Goal: Check status: Check status

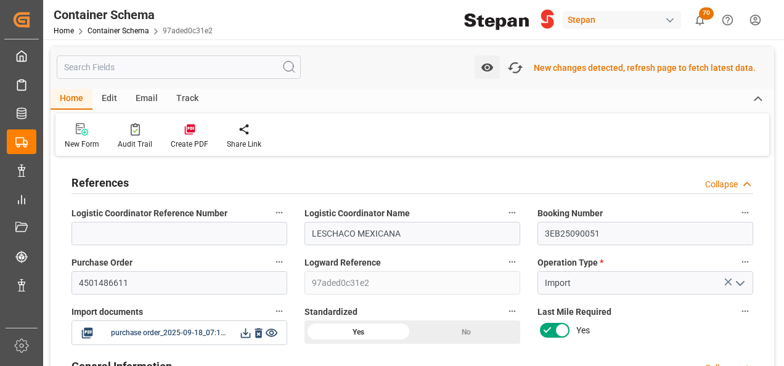
scroll to position [1728, 0]
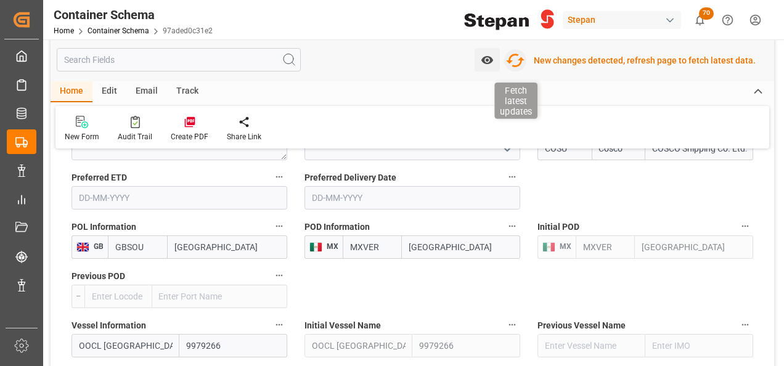
click at [518, 62] on icon "button" at bounding box center [516, 61] width 20 height 20
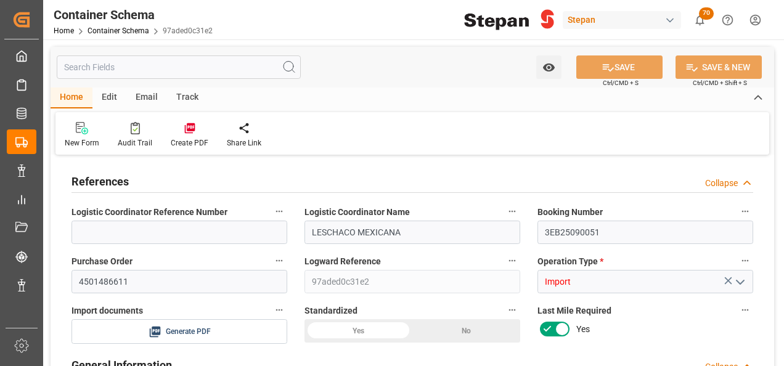
type input "0"
type input "1"
type input "1100"
type input "1151"
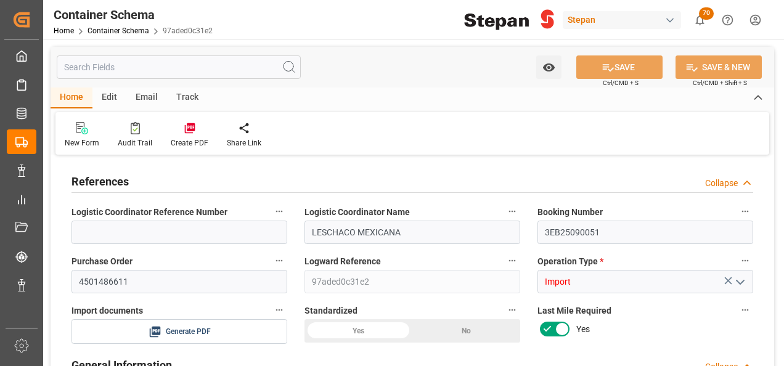
type input "12"
type input "0"
type input "Cosco"
type input "COSCO Shipping Co. Ltd."
type input "GBSOU"
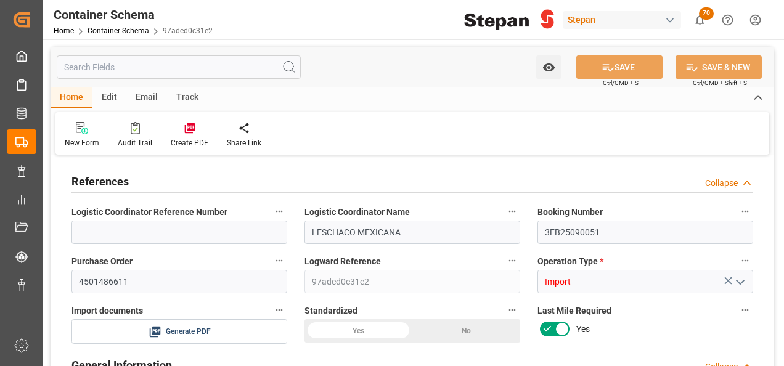
type input "MXVER"
type input "9979266"
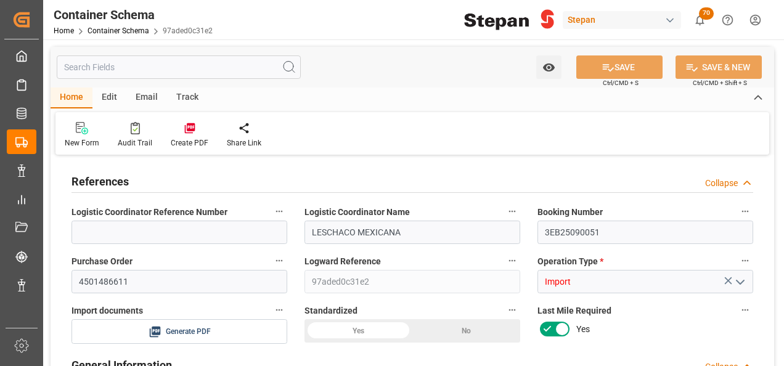
type input "9979266"
type input "0"
type input "[DATE] 00:00"
type input "[DATE]"
type input "[DATE] 00:00"
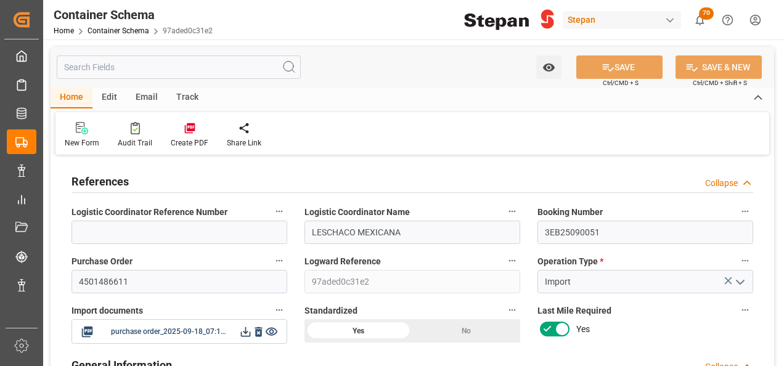
type input "[DATE] 00:00"
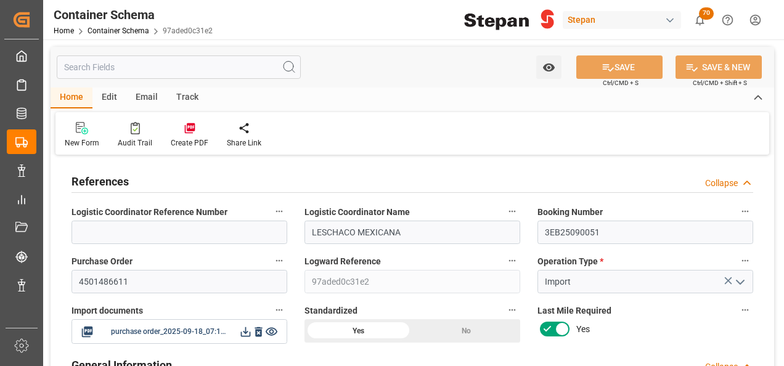
type input "[DATE] 00:00"
type input "[DATE]"
type input "[DATE] 19:10"
type input "[DATE] 19:06"
type input "[DATE]"
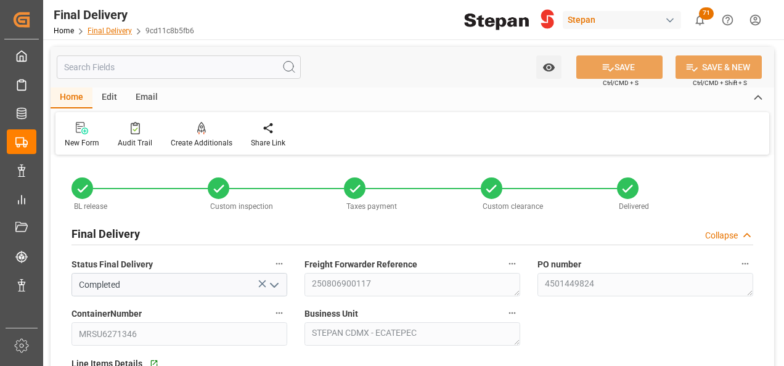
click at [104, 30] on link "Final Delivery" at bounding box center [110, 31] width 44 height 9
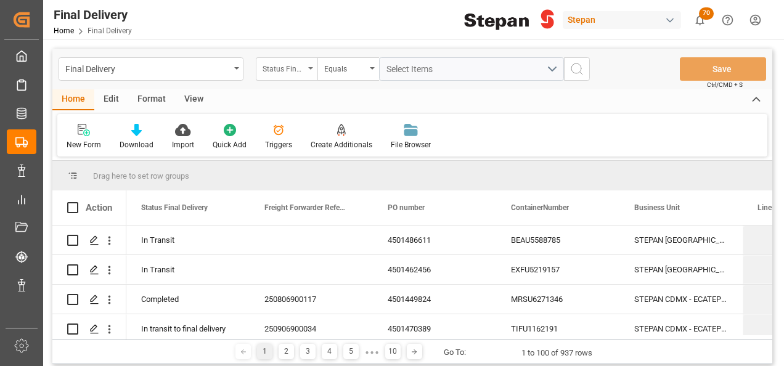
click at [317, 67] on div "Status Final Delivery" at bounding box center [287, 68] width 62 height 23
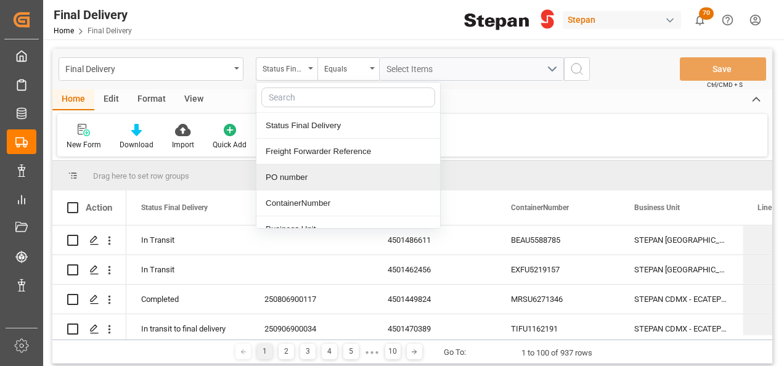
click at [285, 177] on div "PO number" at bounding box center [349, 178] width 184 height 26
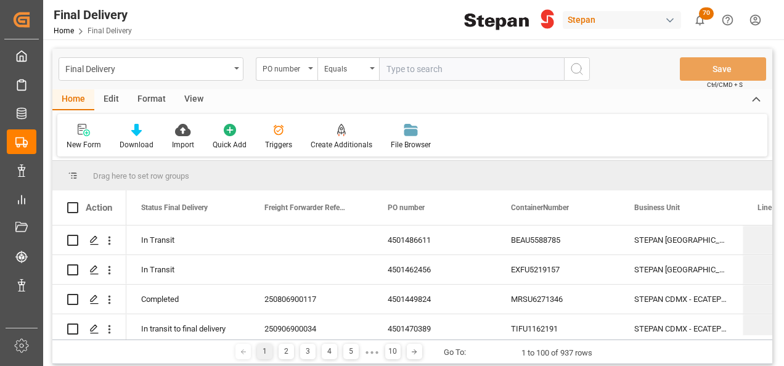
click at [405, 70] on input "text" at bounding box center [471, 68] width 185 height 23
type input "4501482758"
click at [578, 65] on icon "search button" at bounding box center [577, 69] width 15 height 15
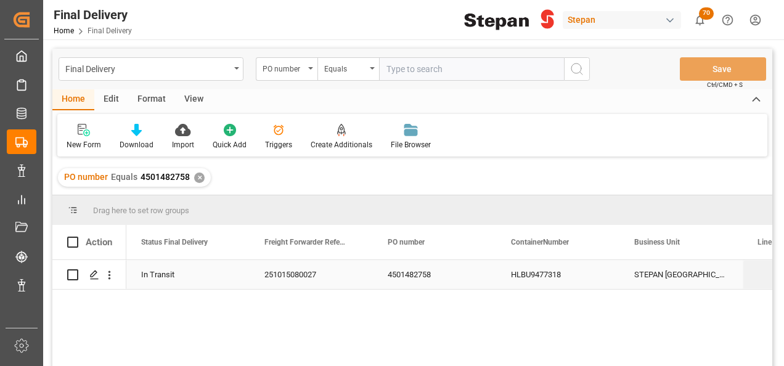
click at [294, 276] on div "251015080027" at bounding box center [311, 274] width 123 height 29
click at [540, 279] on div "HLBU9477318" at bounding box center [557, 274] width 123 height 29
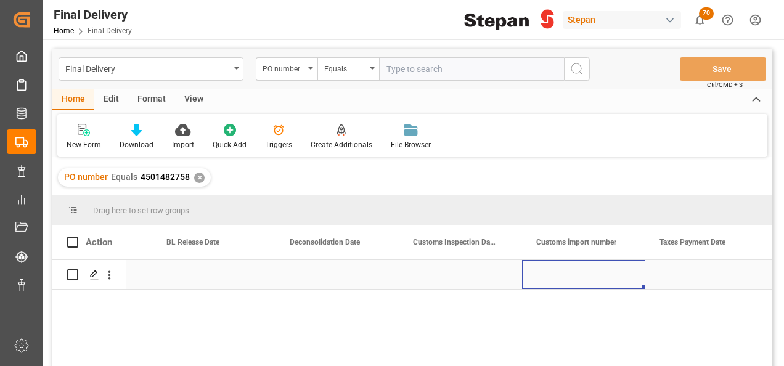
scroll to position [0, 838]
click at [446, 274] on div "Press SPACE to select this row." at bounding box center [460, 274] width 123 height 29
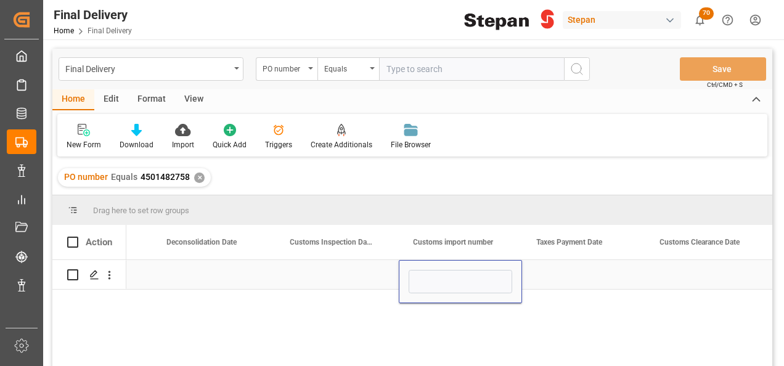
type input "25 43 1742 5002848"
click at [361, 281] on div "Press SPACE to select this row." at bounding box center [337, 274] width 123 height 29
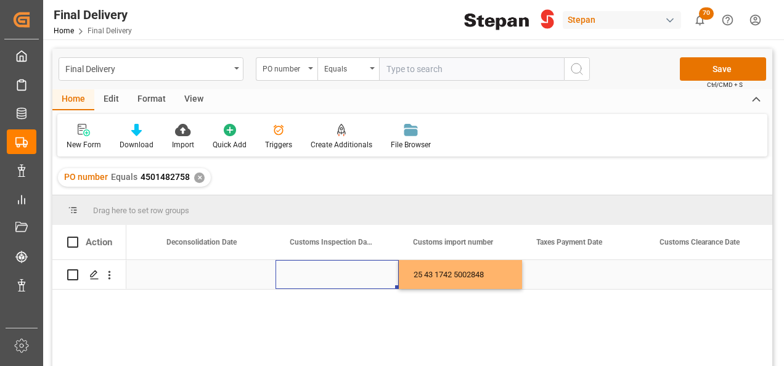
click at [358, 281] on div "Press SPACE to select this row." at bounding box center [337, 274] width 123 height 29
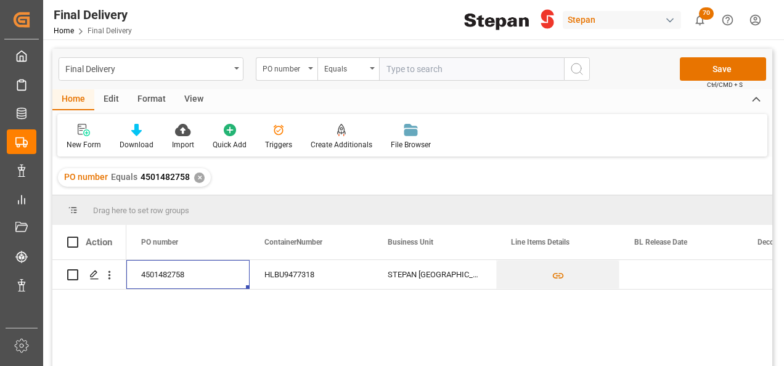
scroll to position [62, 0]
